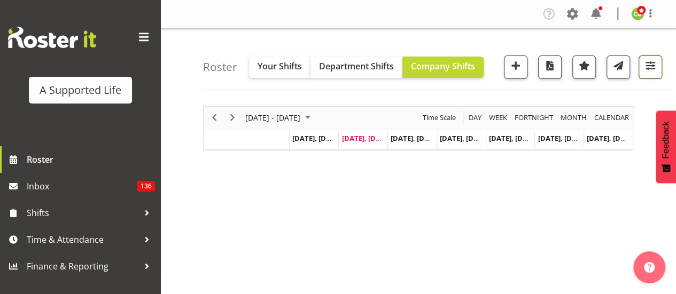
drag, startPoint x: 647, startPoint y: 71, endPoint x: 550, endPoint y: 208, distance: 167.3
click at [647, 71] on span "button" at bounding box center [650, 66] width 14 height 14
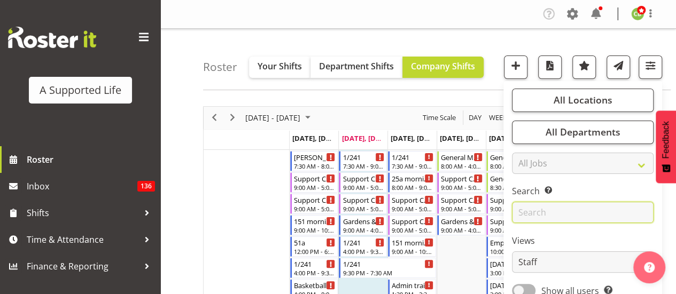
click at [550, 211] on input "text" at bounding box center [583, 212] width 142 height 21
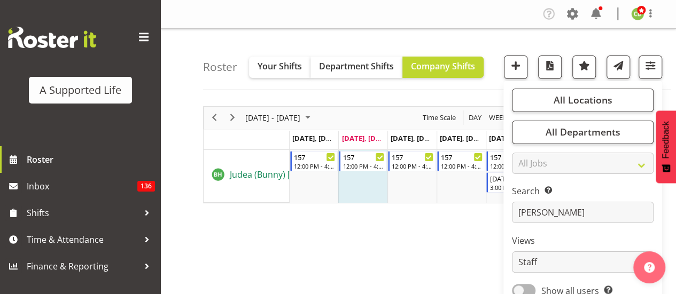
click at [259, 171] on span "Judea (Bunny) [PERSON_NAME]" at bounding box center [292, 175] width 124 height 12
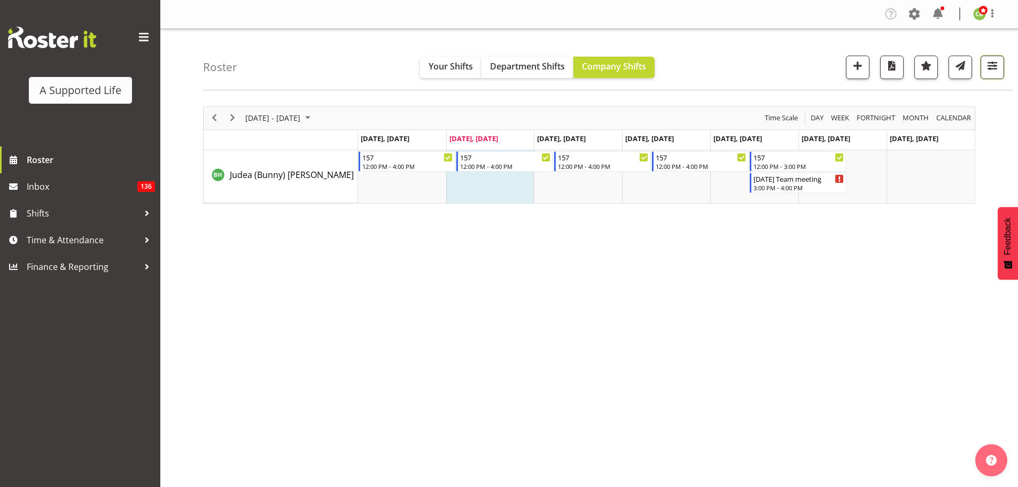
click at [676, 69] on button "button" at bounding box center [993, 68] width 24 height 24
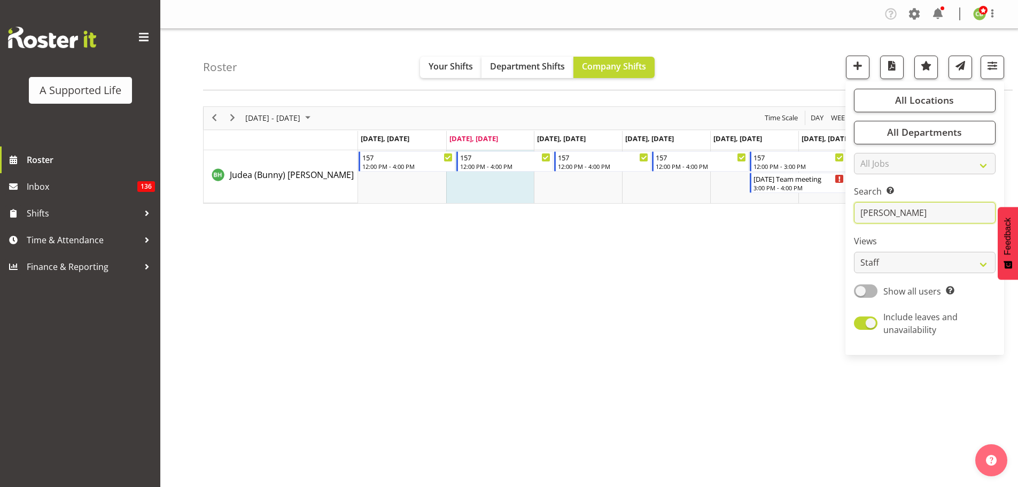
drag, startPoint x: 921, startPoint y: 212, endPoint x: 683, endPoint y: 219, distance: 238.5
click at [676, 219] on div "Roster Your Shifts Department Shifts Company Shifts All Locations Clear [STREET…" at bounding box center [589, 277] width 858 height 497
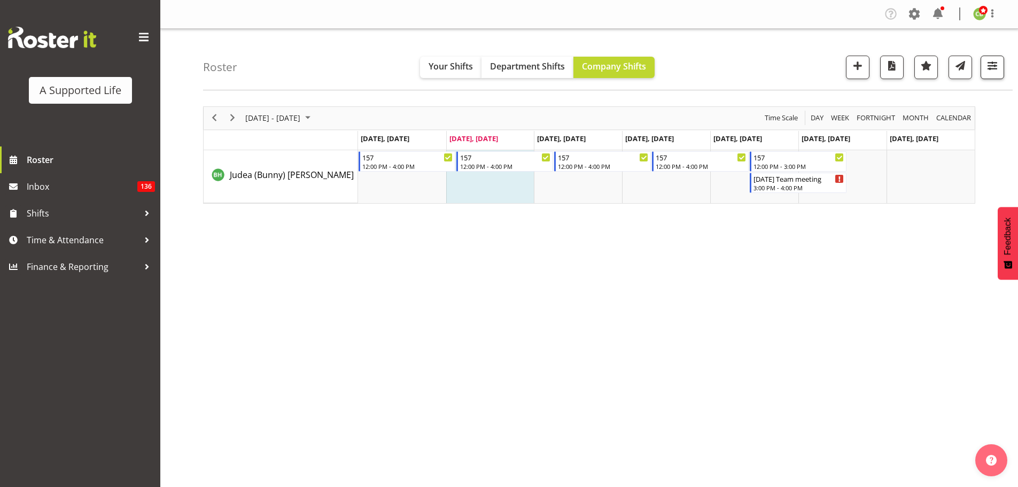
click at [676, 79] on div "Roster Your Shifts Department Shifts Company Shifts All Locations Clear [STREET…" at bounding box center [608, 59] width 810 height 61
click at [676, 77] on button "button" at bounding box center [993, 68] width 24 height 24
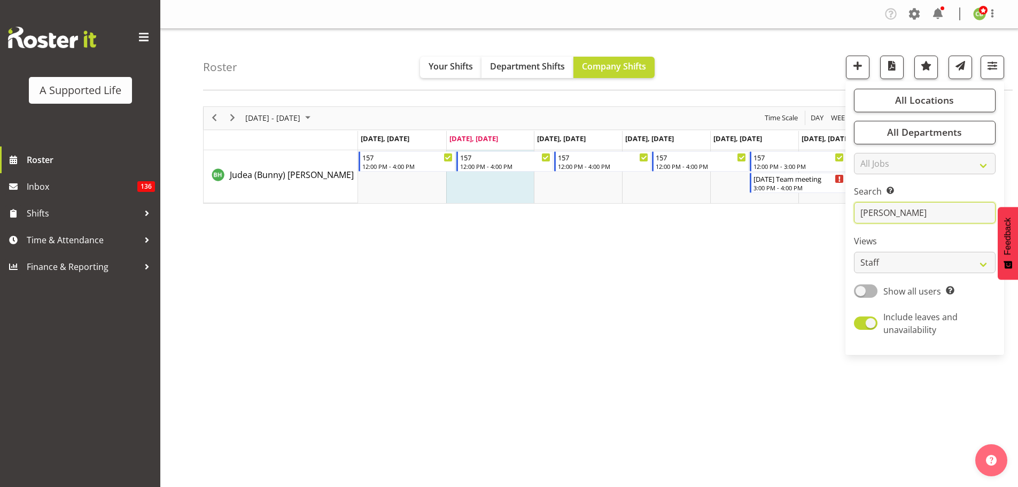
drag, startPoint x: 916, startPoint y: 215, endPoint x: 834, endPoint y: 218, distance: 81.8
click at [676, 218] on div "Roster Your Shifts Department Shifts Company Shifts All Locations Clear [STREET…" at bounding box center [589, 277] width 858 height 497
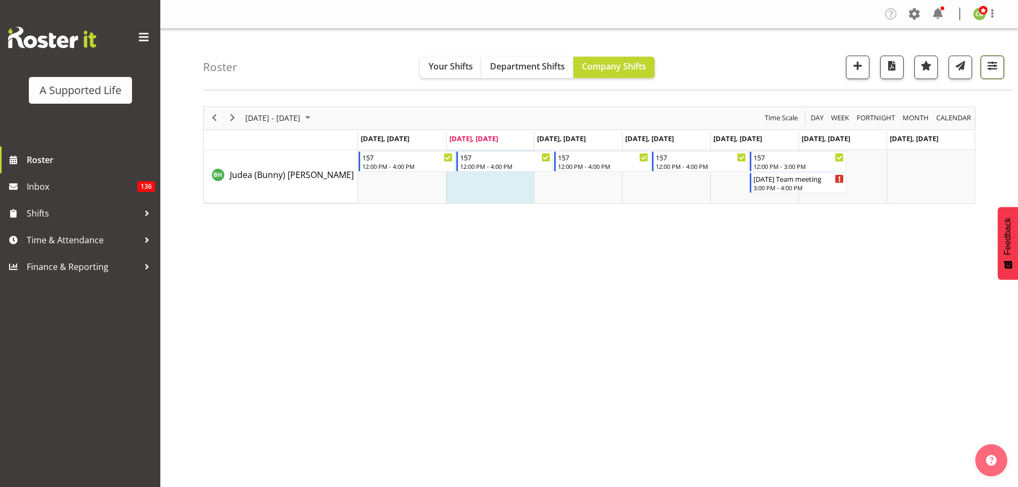
click at [676, 71] on span "button" at bounding box center [993, 66] width 14 height 14
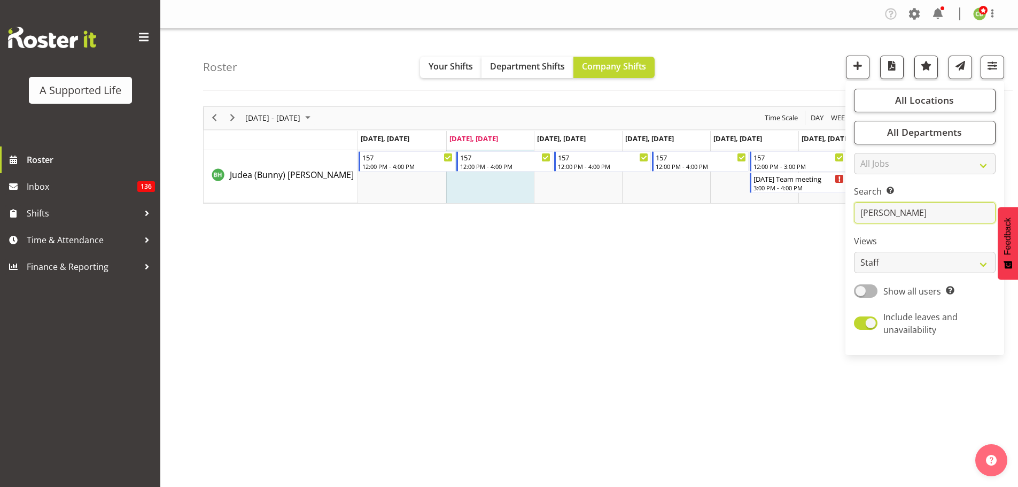
click at [676, 211] on input "[PERSON_NAME]" at bounding box center [925, 212] width 142 height 21
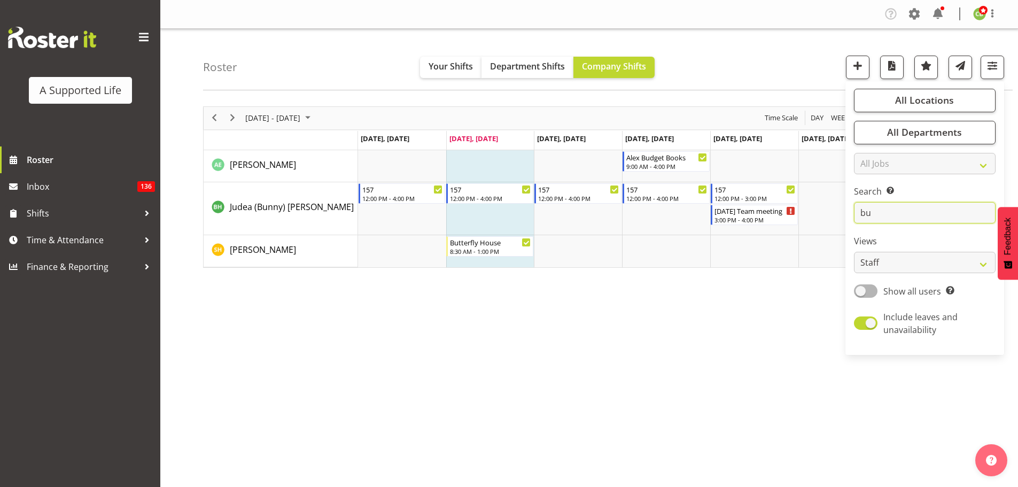
type input "b"
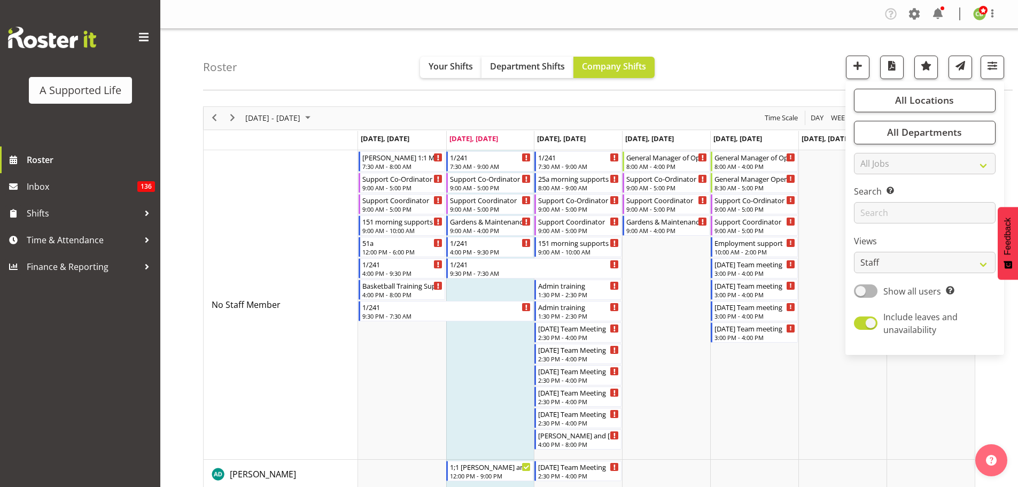
click at [676, 80] on div "Roster Your Shifts Department Shifts Company Shifts All Locations Clear [STREET…" at bounding box center [608, 59] width 810 height 61
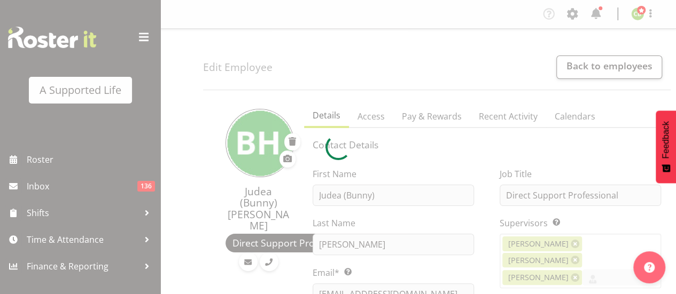
select select
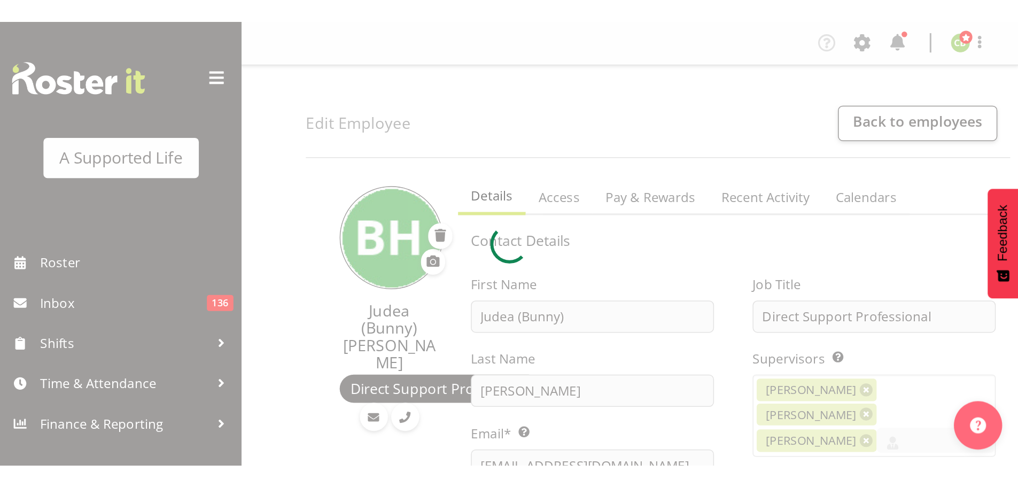
scroll to position [160, 0]
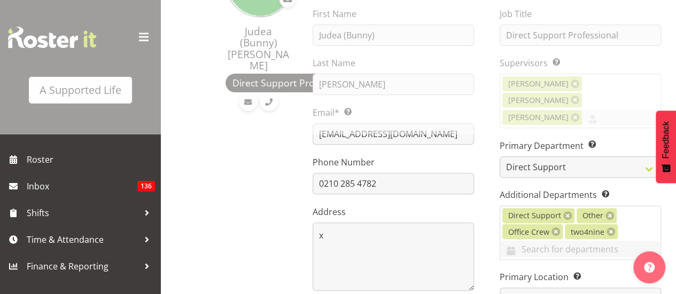
select select "917"
